Goal: Task Accomplishment & Management: Manage account settings

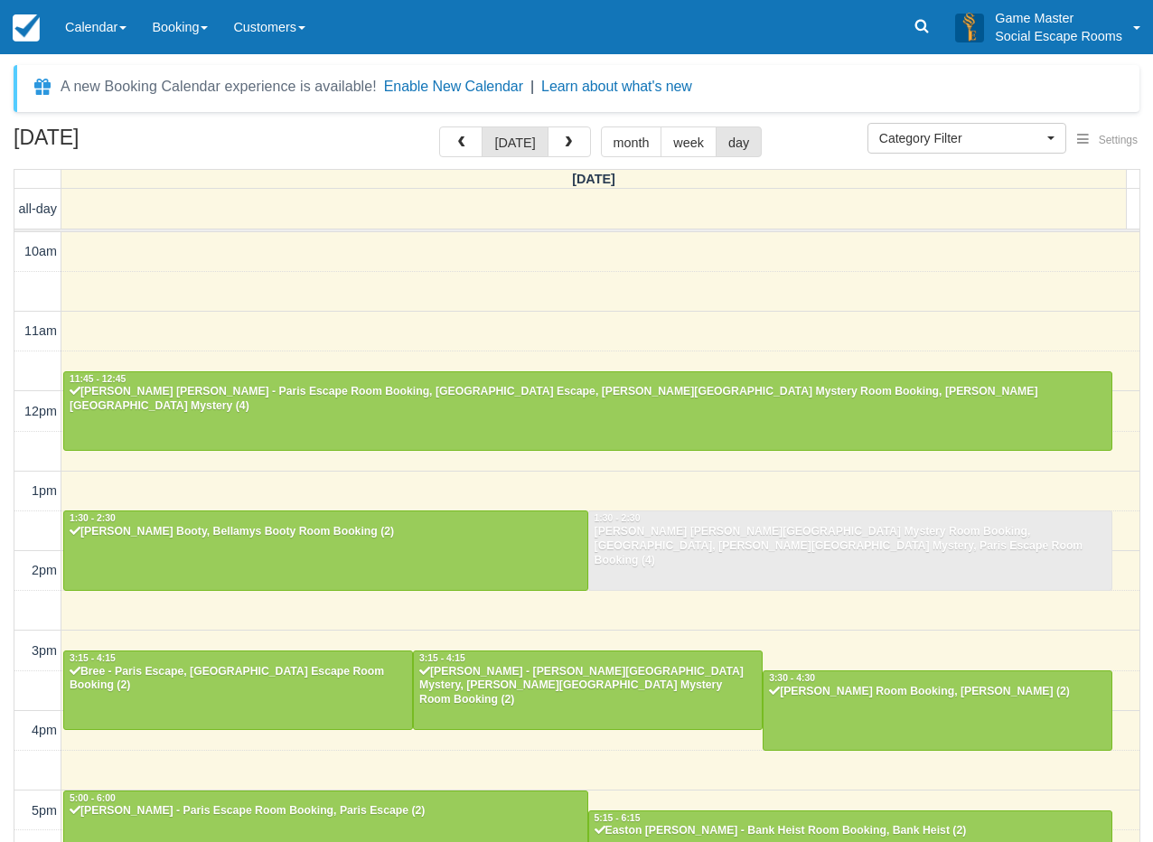
select select
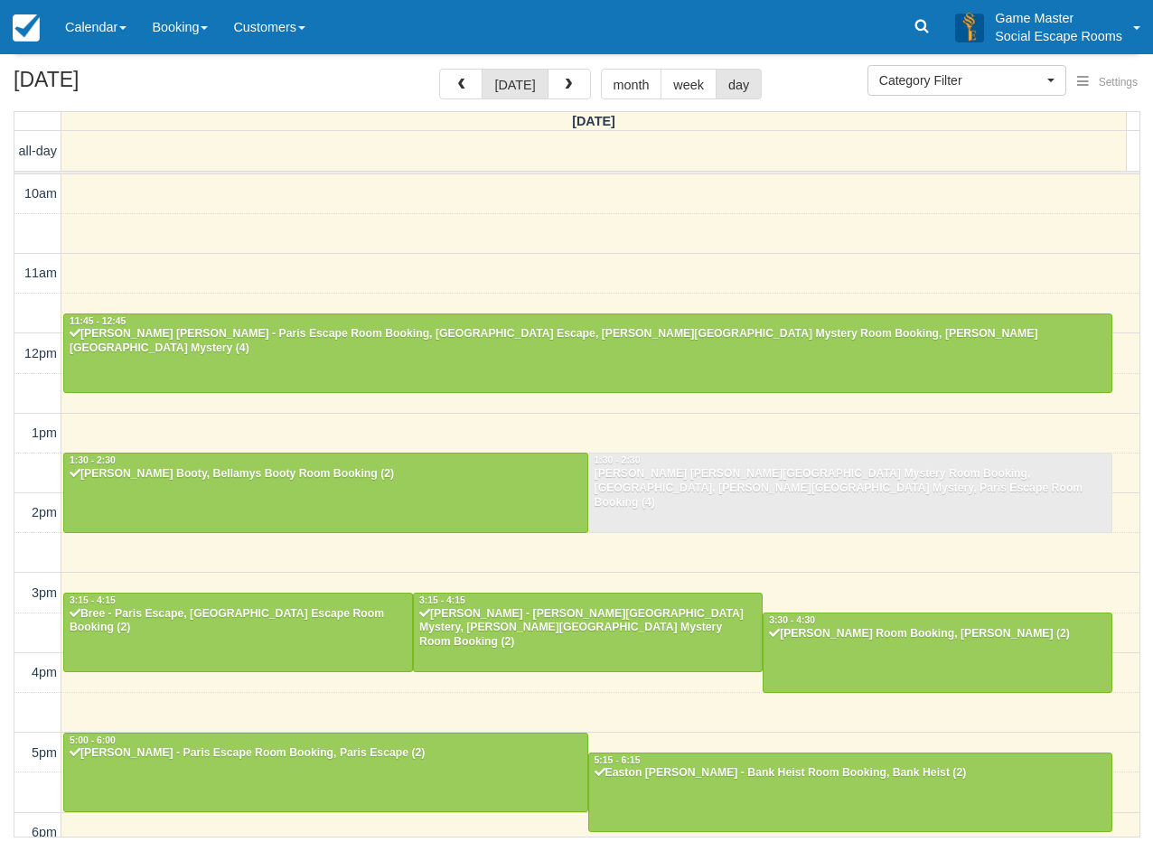
scroll to position [334, 0]
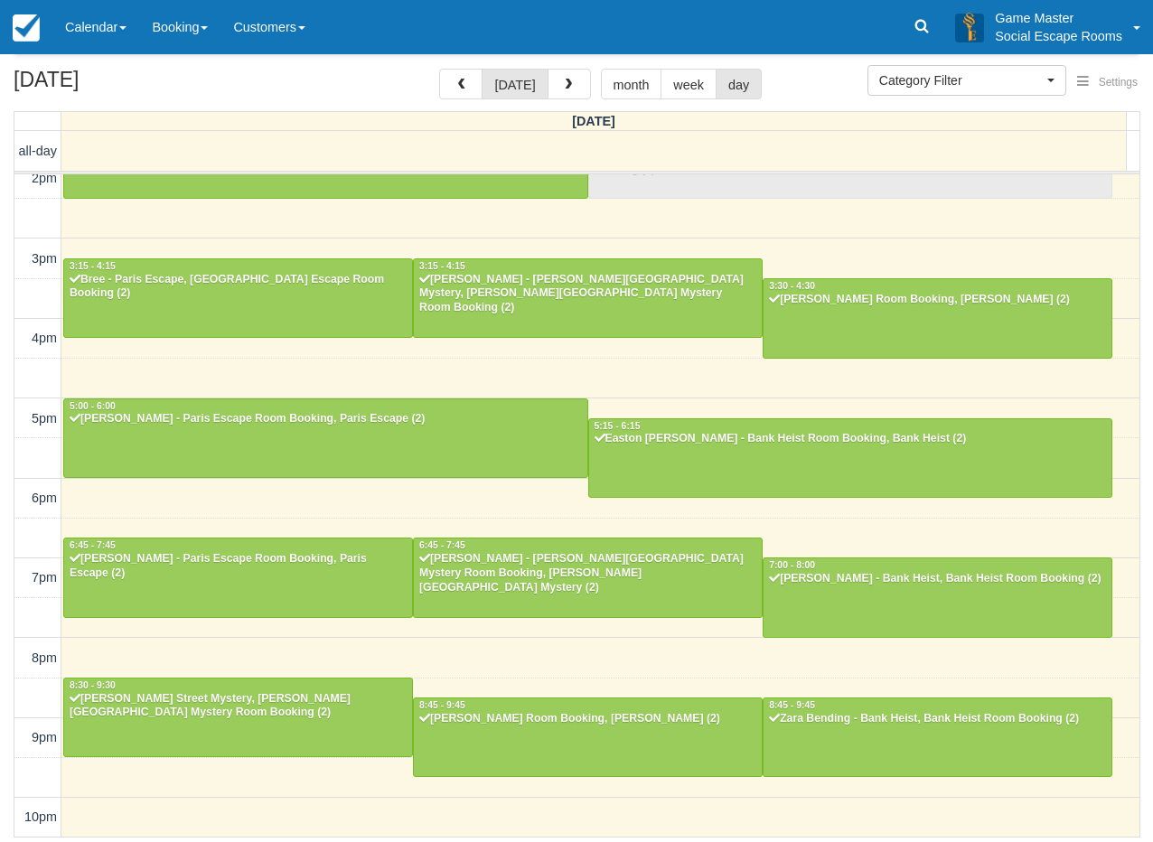
click at [7, 585] on div "August 16, 2025 today month week day Saturday all-day 10am 11am 12pm 1pm 2pm 3p…" at bounding box center [576, 453] width 1153 height 769
click at [95, 47] on link "Calendar" at bounding box center [95, 27] width 87 height 54
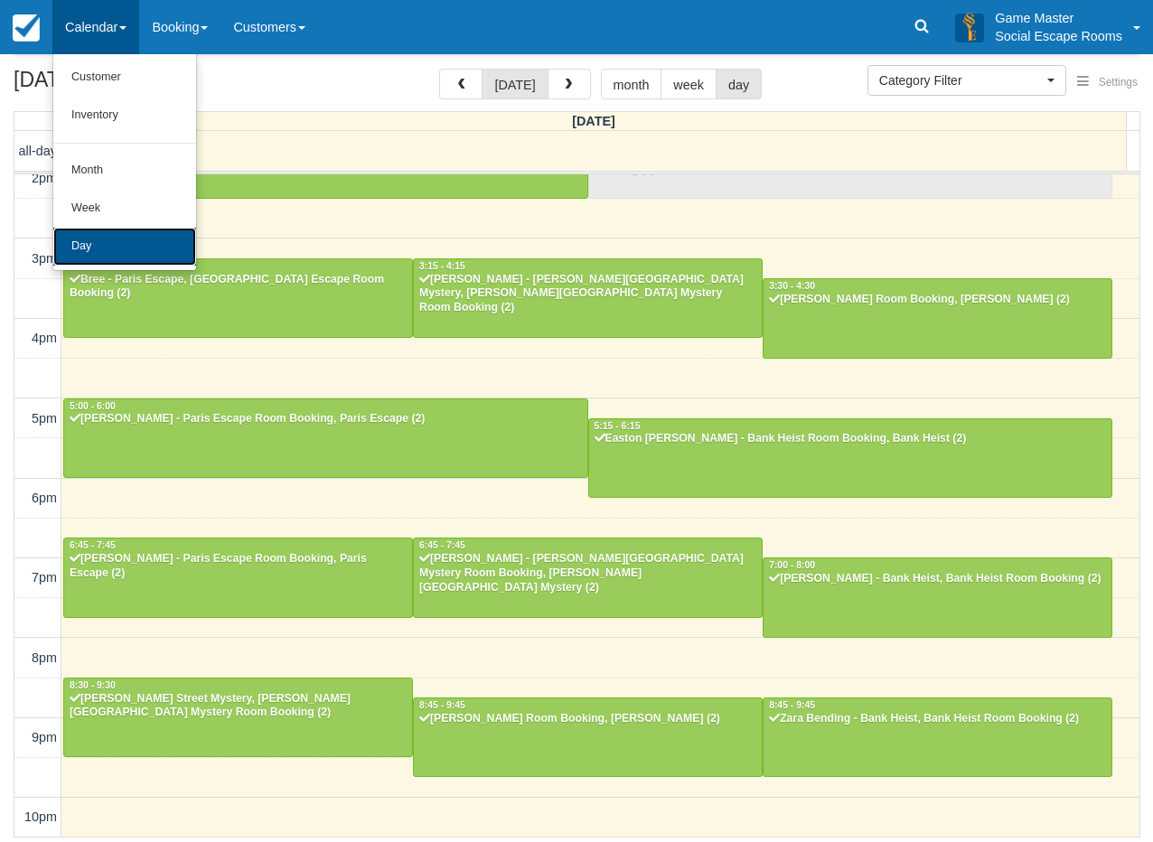
click at [110, 232] on link "Day" at bounding box center [124, 247] width 143 height 38
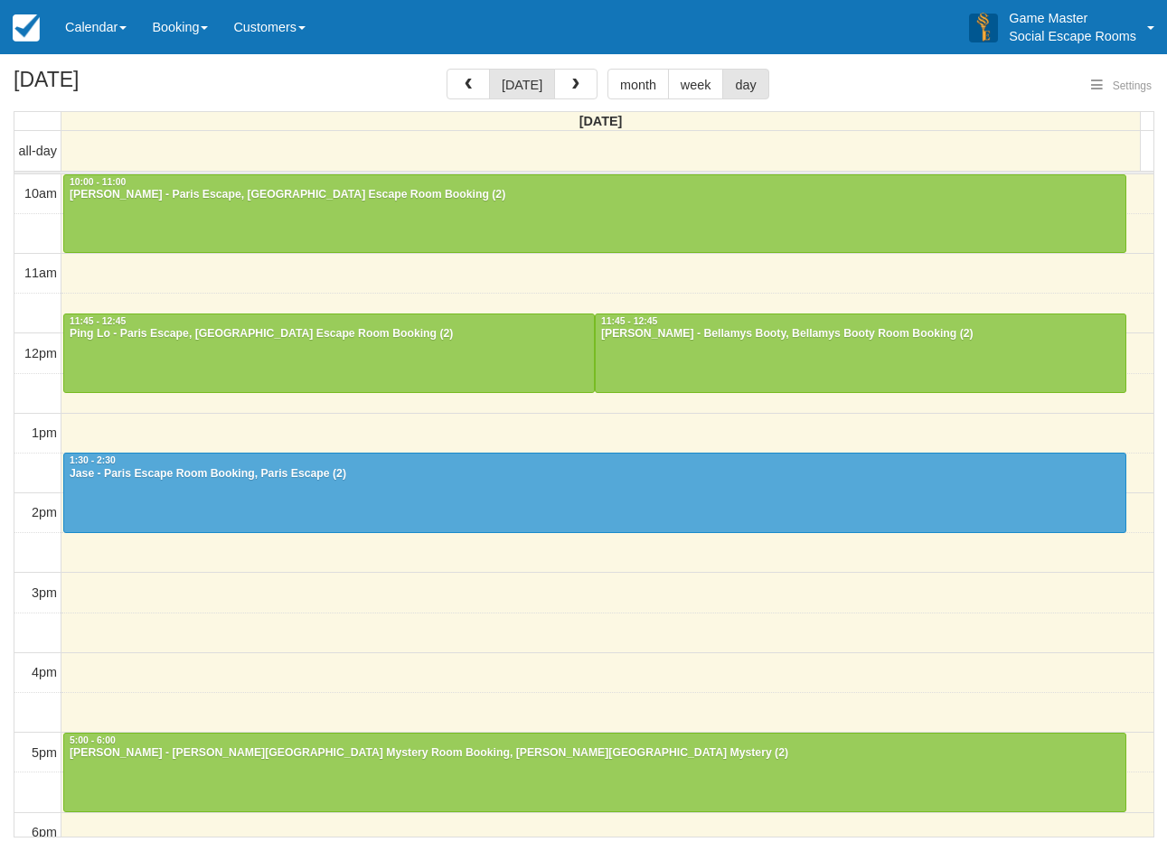
select select
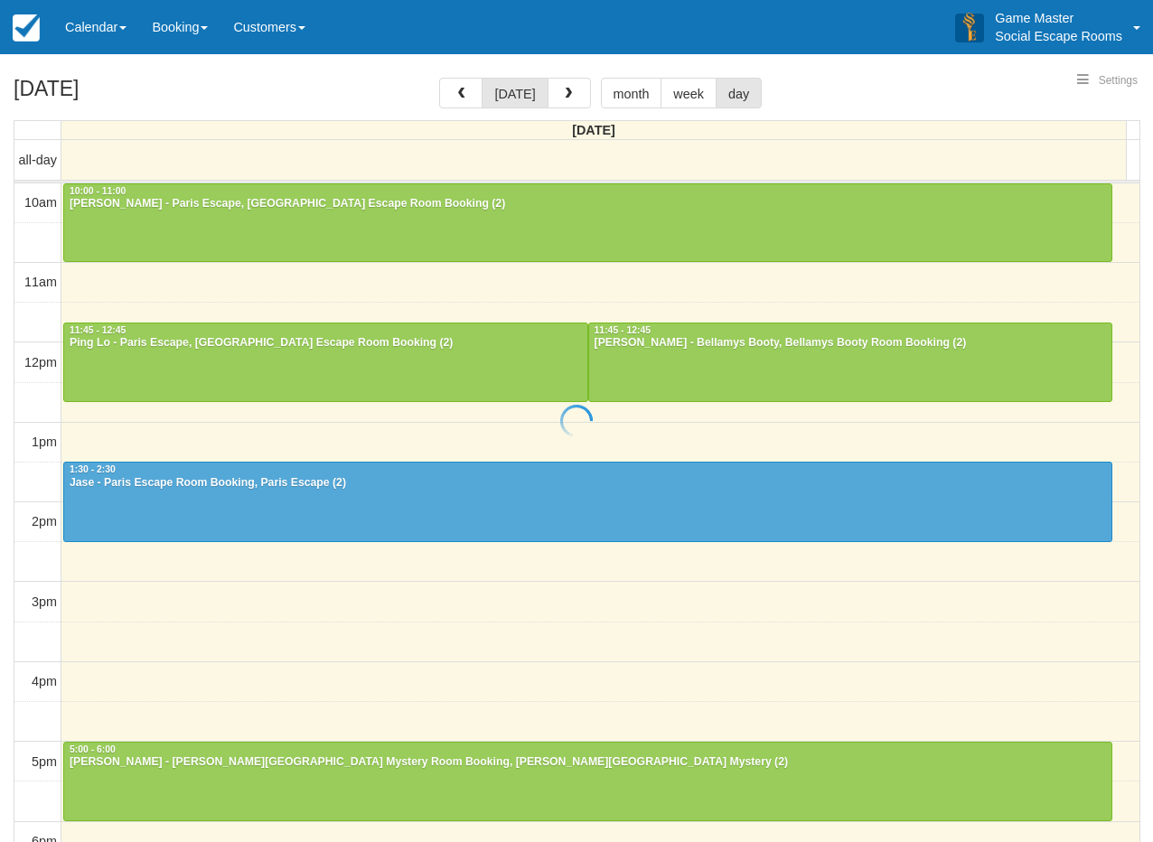
select select
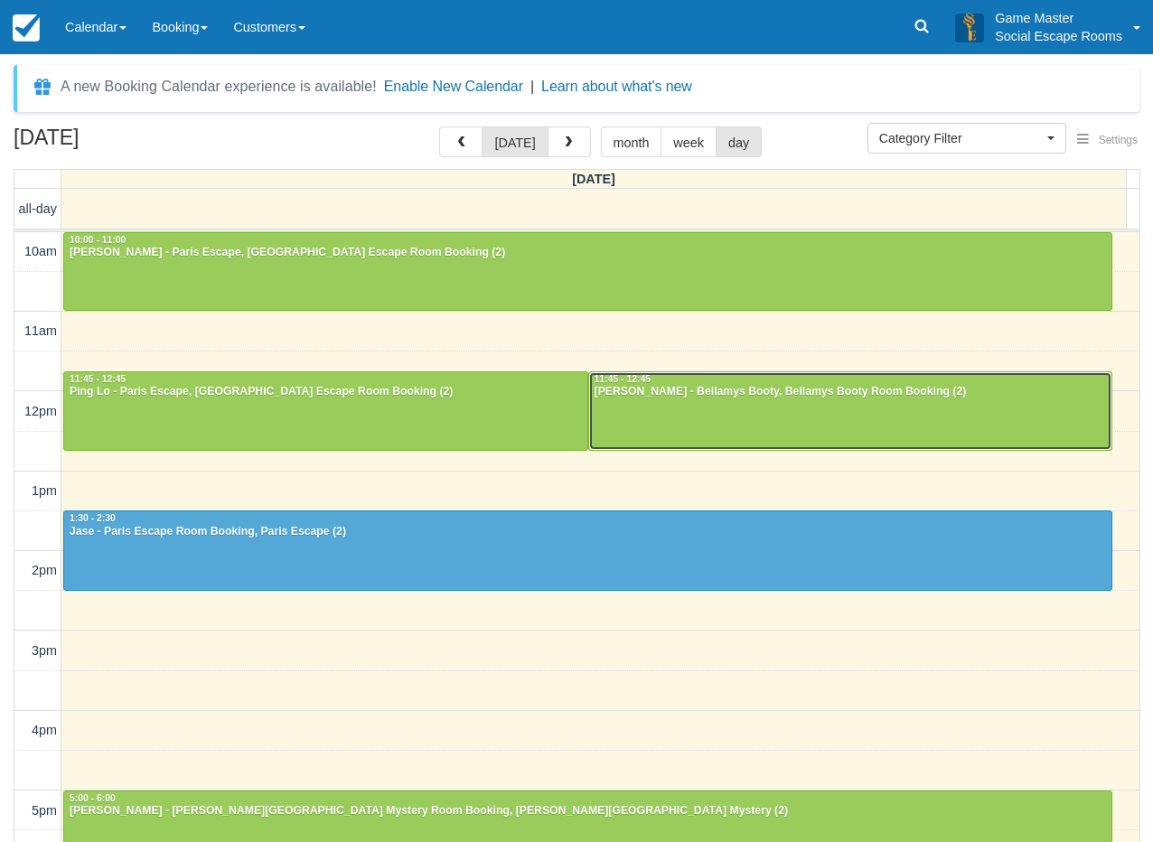
click at [257, 469] on div "10am 11am 12pm 1pm 2pm 3pm 4pm 5pm 6pm 7pm 8pm 9pm 10pm 10:00 - 11:00 [PERSON_N…" at bounding box center [576, 731] width 1125 height 998
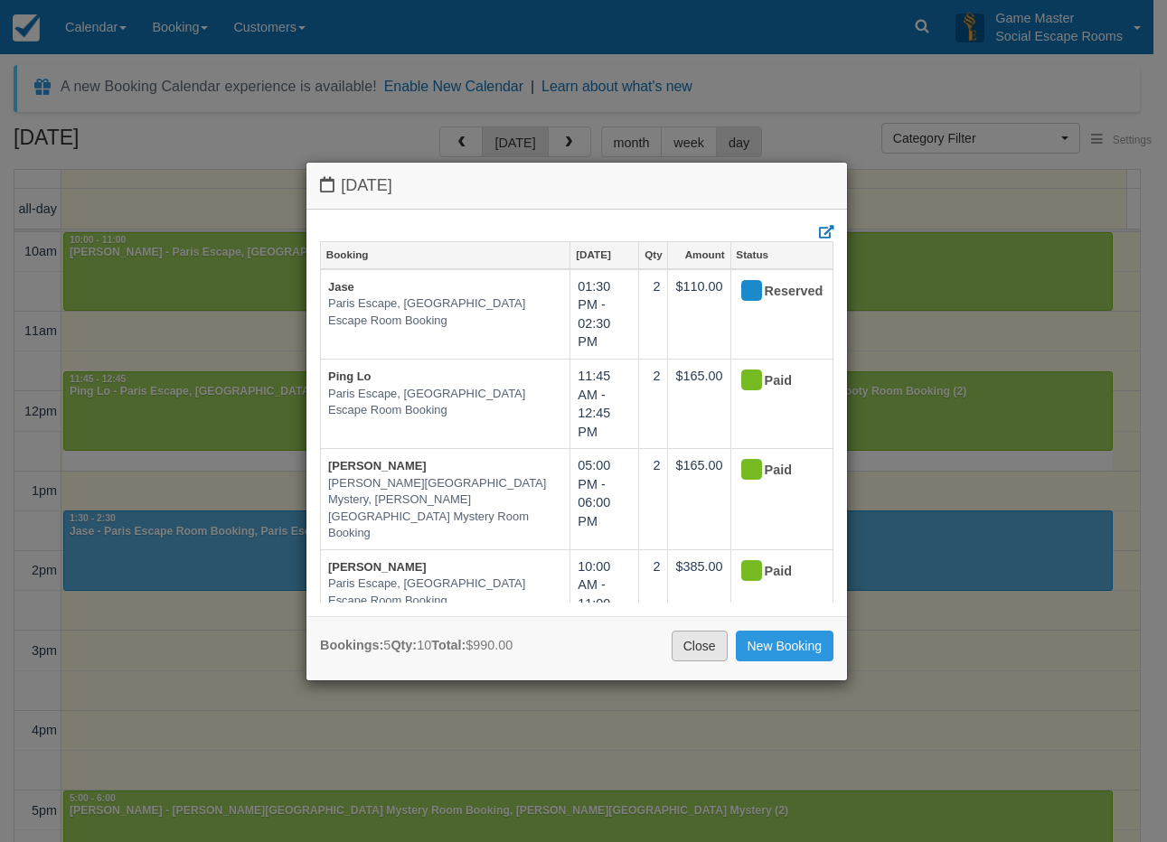
click at [707, 650] on link "Close" at bounding box center [699, 646] width 56 height 31
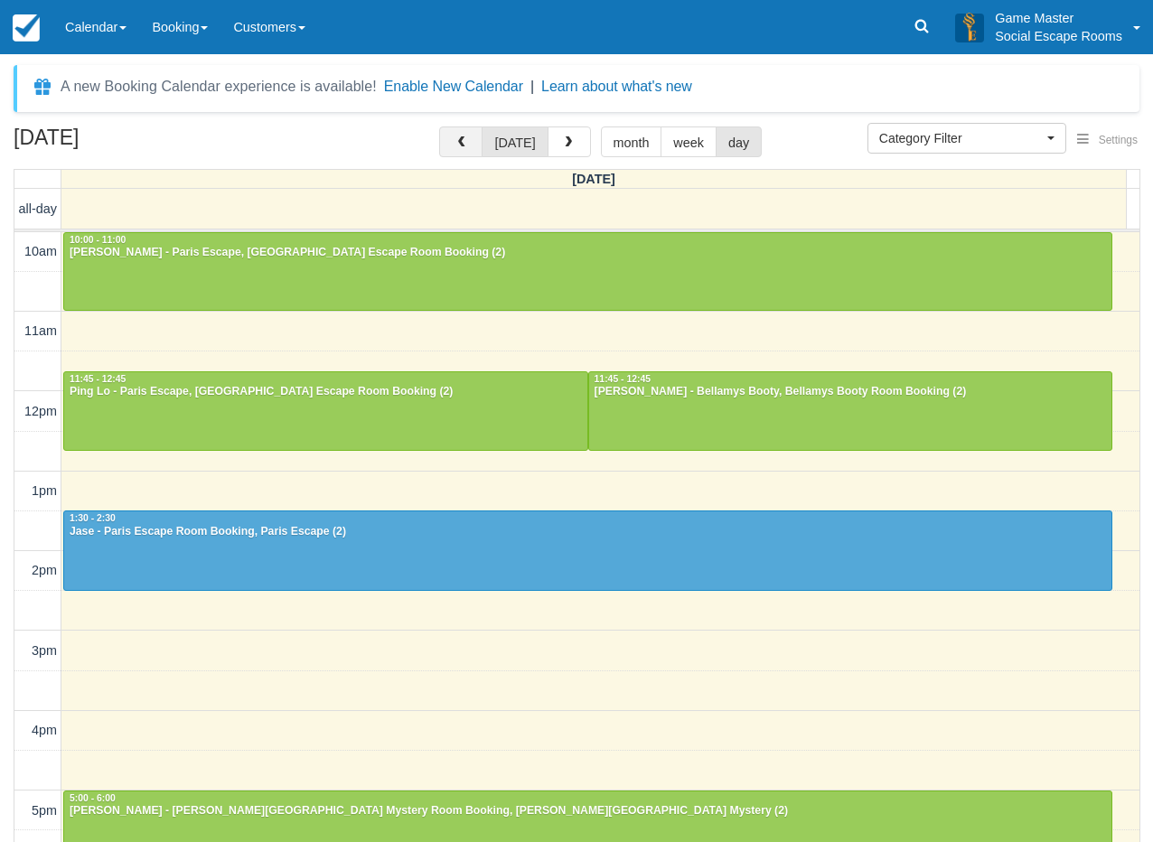
click at [461, 135] on button "button" at bounding box center [460, 142] width 43 height 31
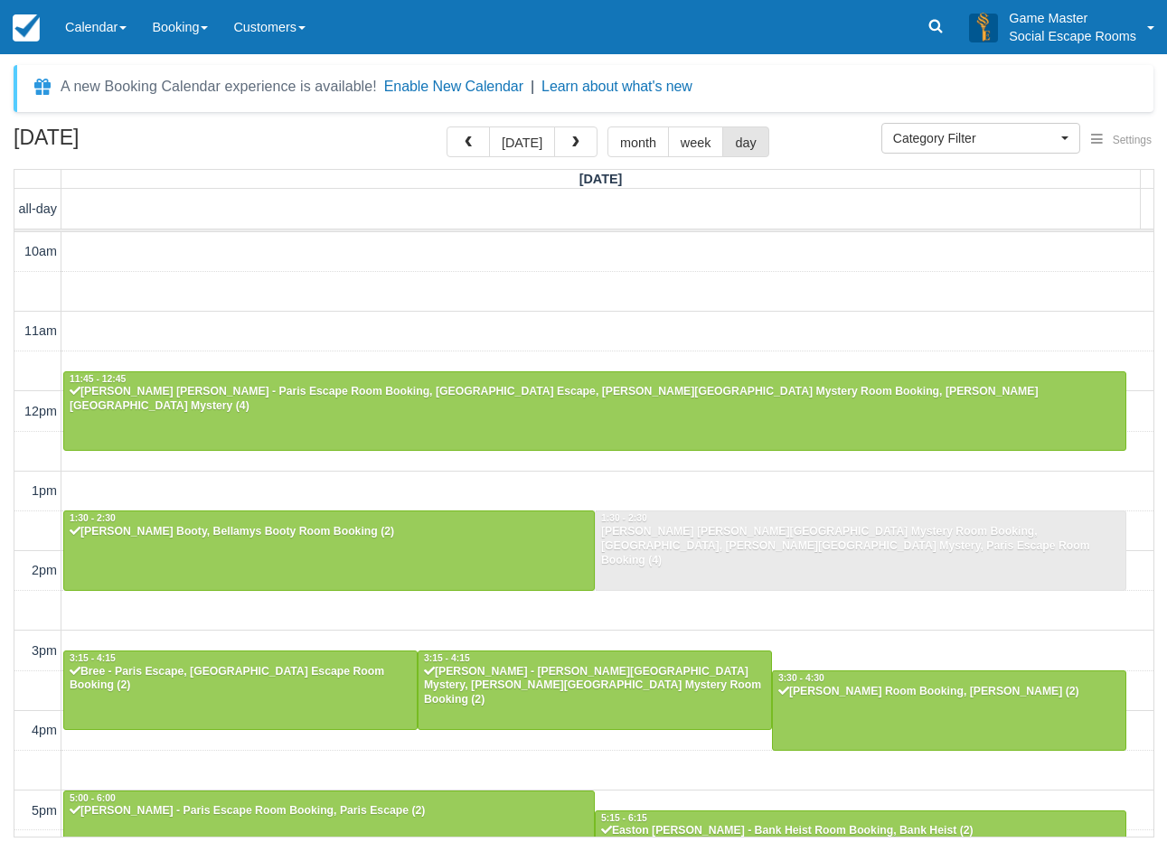
click at [436, 329] on div "10am 11am 12pm 1pm 2pm 3pm 4pm 5pm 6pm 7pm 8pm 9pm 10pm 11:45 - 12:45 [PERSON_N…" at bounding box center [583, 731] width 1139 height 998
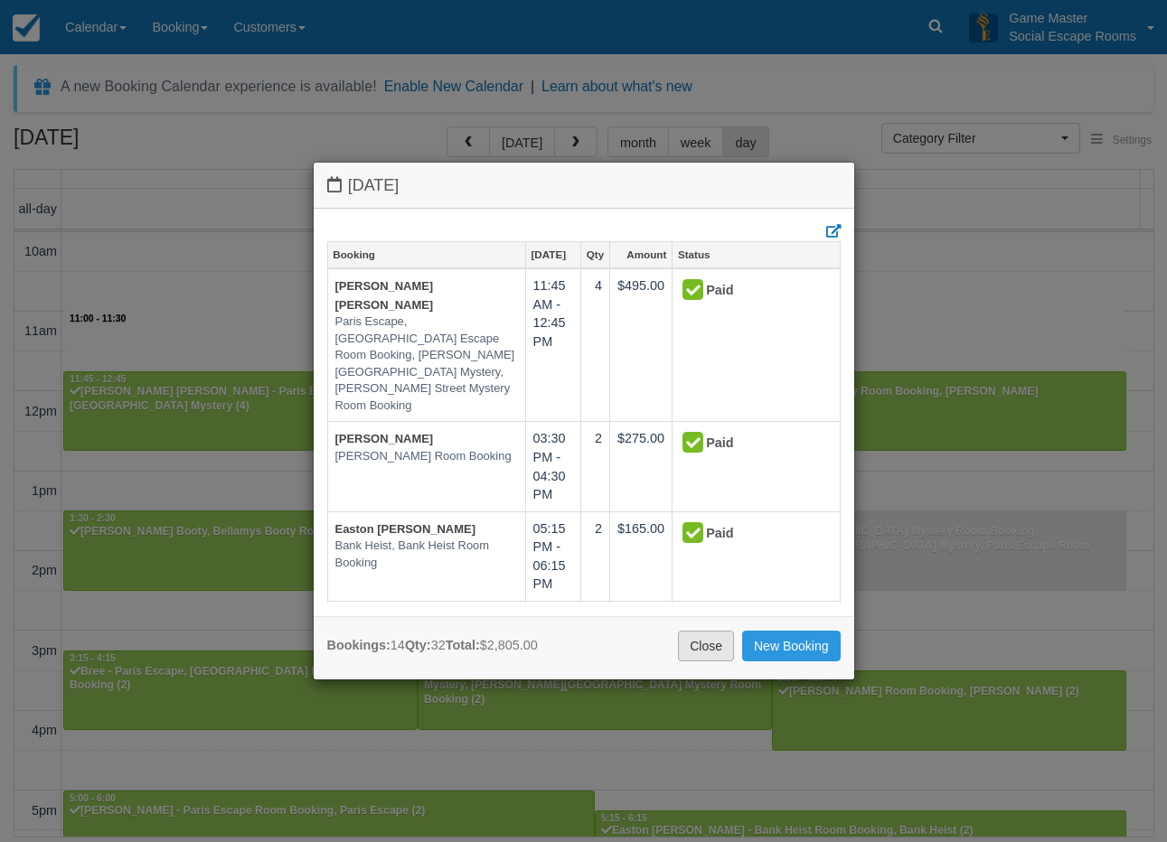
click at [691, 638] on link "Close" at bounding box center [706, 646] width 56 height 31
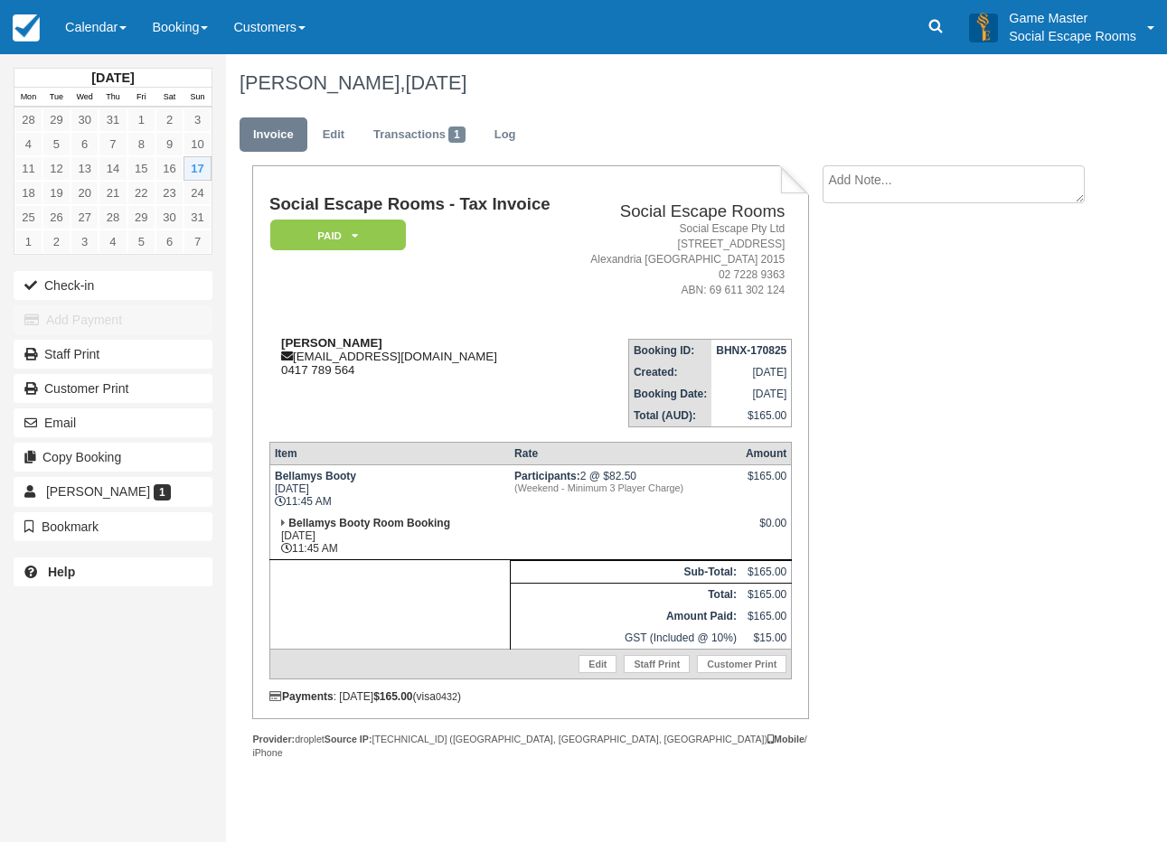
click at [300, 340] on strong "[PERSON_NAME]" at bounding box center [331, 343] width 101 height 14
drag, startPoint x: 300, startPoint y: 340, endPoint x: 332, endPoint y: 340, distance: 31.6
click at [332, 340] on strong "[PERSON_NAME]" at bounding box center [331, 343] width 101 height 14
